Goal: Transaction & Acquisition: Book appointment/travel/reservation

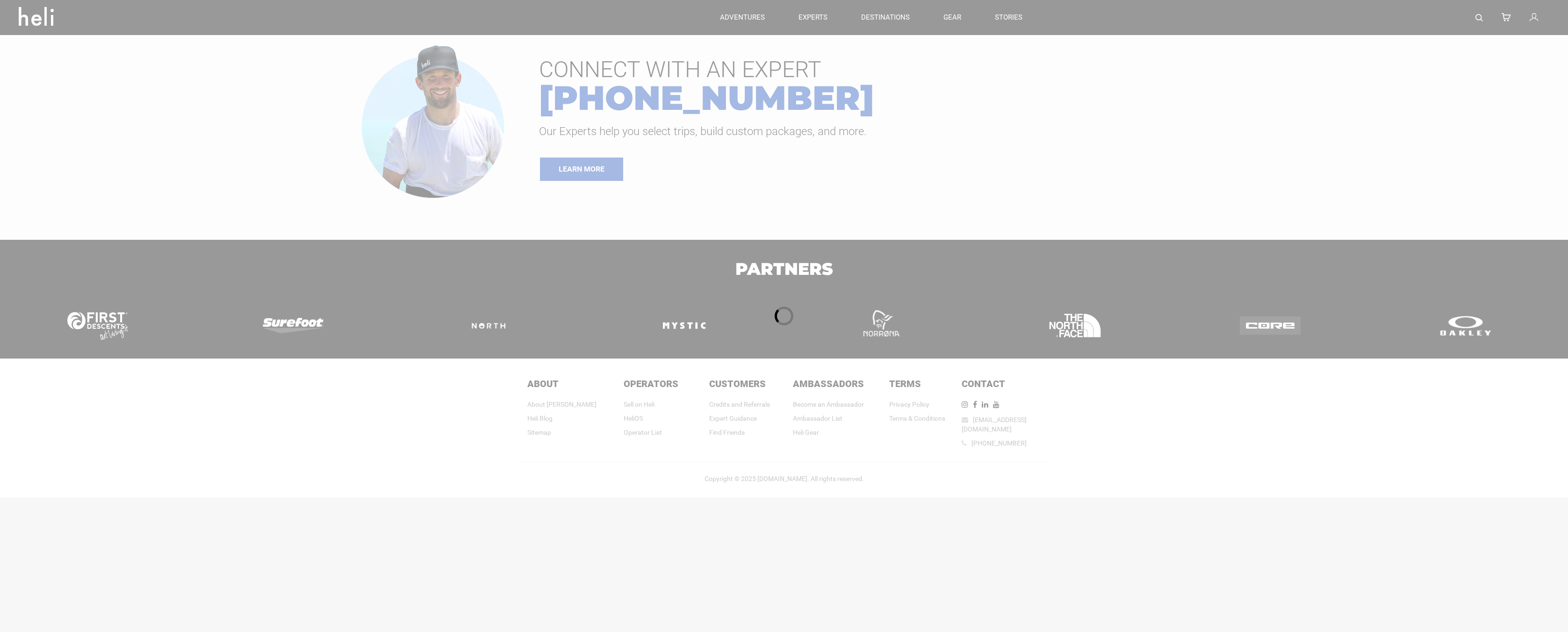
type input "[GEOGRAPHIC_DATA]"
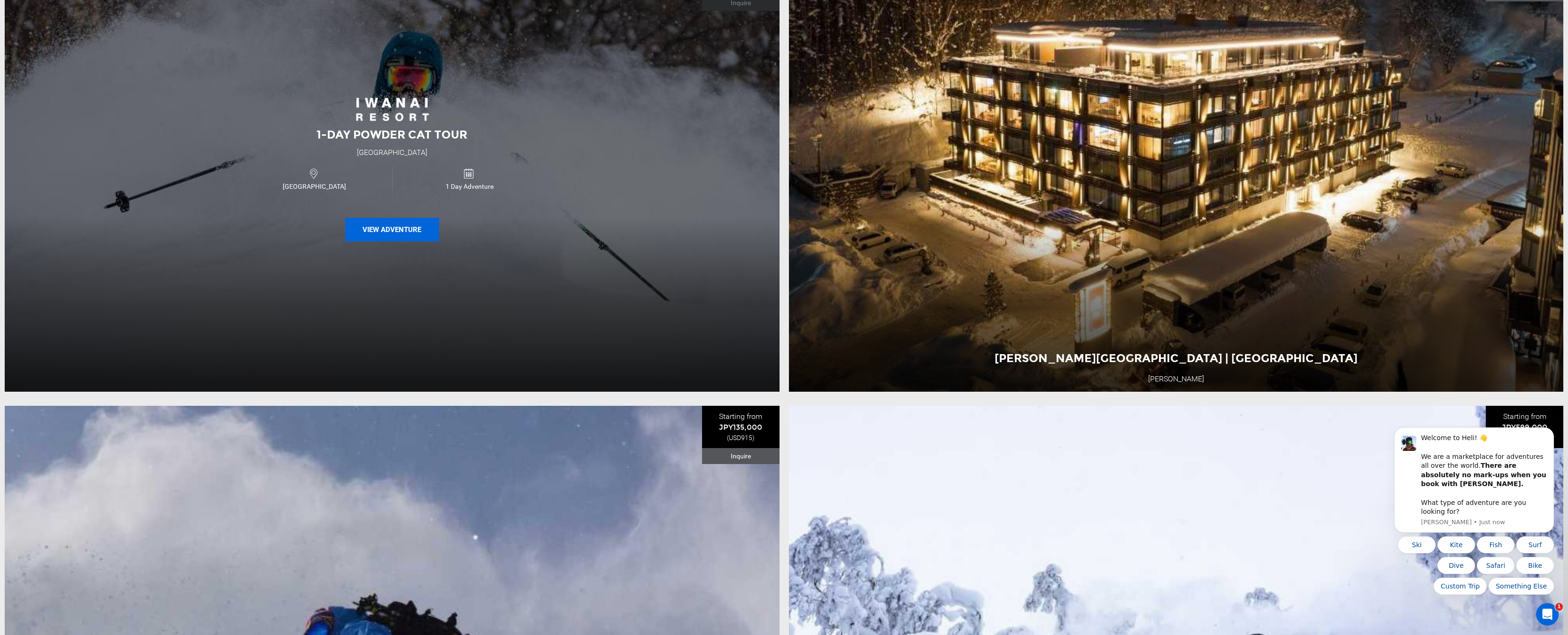
click at [405, 239] on button "View Adventure" at bounding box center [392, 229] width 94 height 23
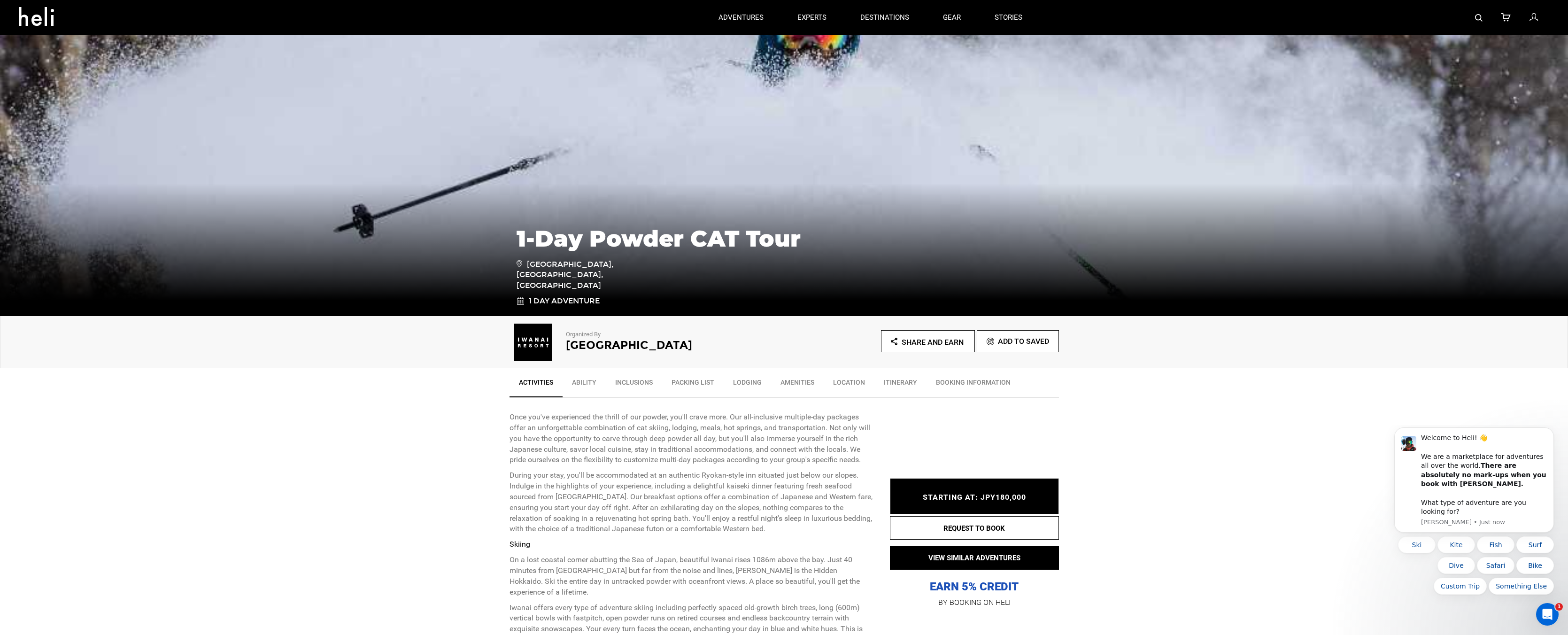
click at [583, 385] on link "Ability" at bounding box center [585, 384] width 44 height 23
